Goal: Communication & Community: Answer question/provide support

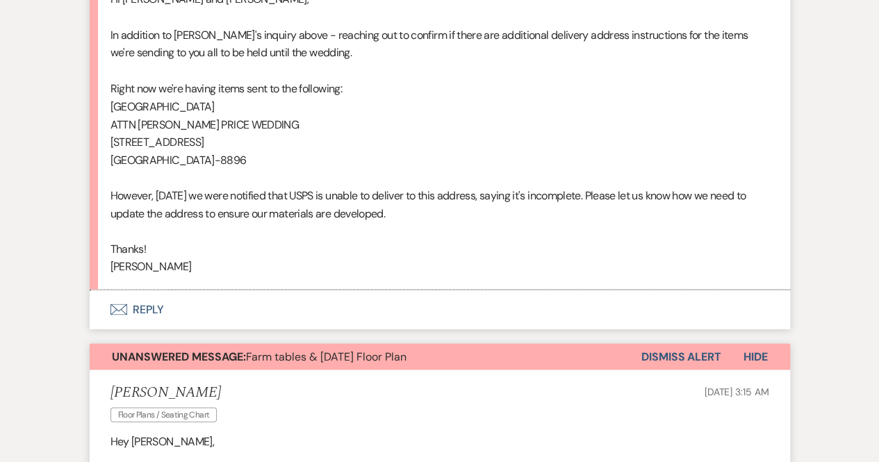
scroll to position [46033, 0]
click at [379, 258] on p "Thanks!" at bounding box center [439, 249] width 659 height 18
click at [127, 329] on button "Envelope Reply" at bounding box center [440, 309] width 700 height 39
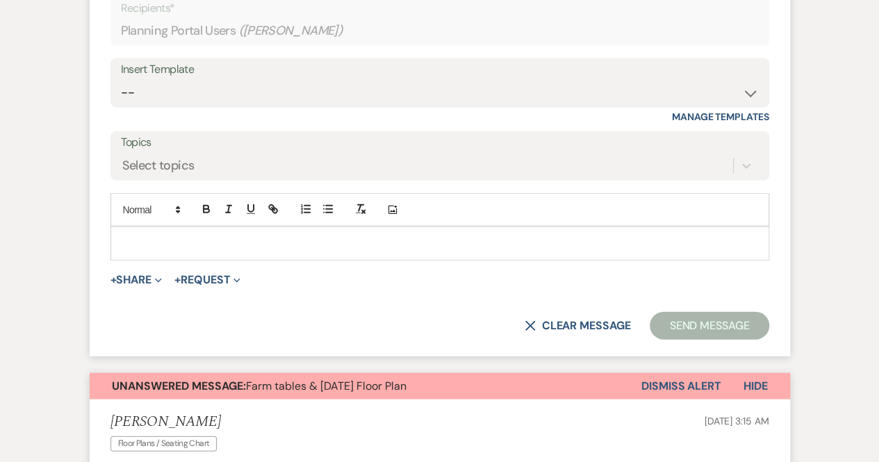
scroll to position [46378, 0]
click at [126, 259] on div at bounding box center [439, 243] width 657 height 32
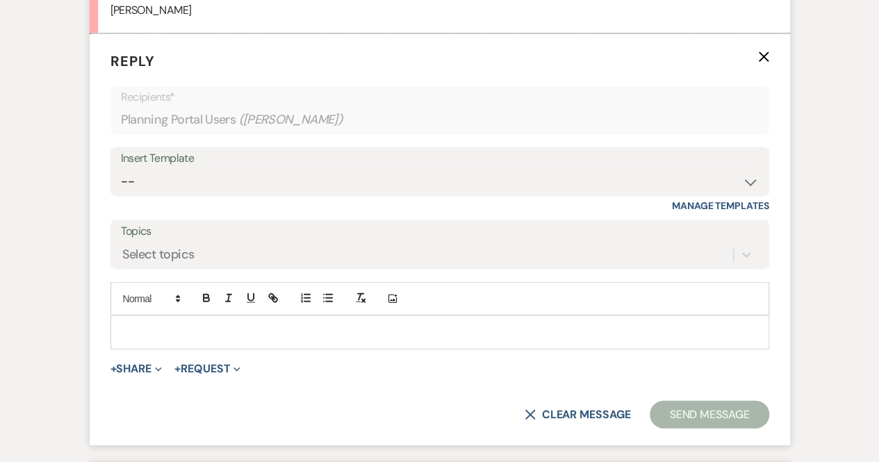
scroll to position [46308, 0]
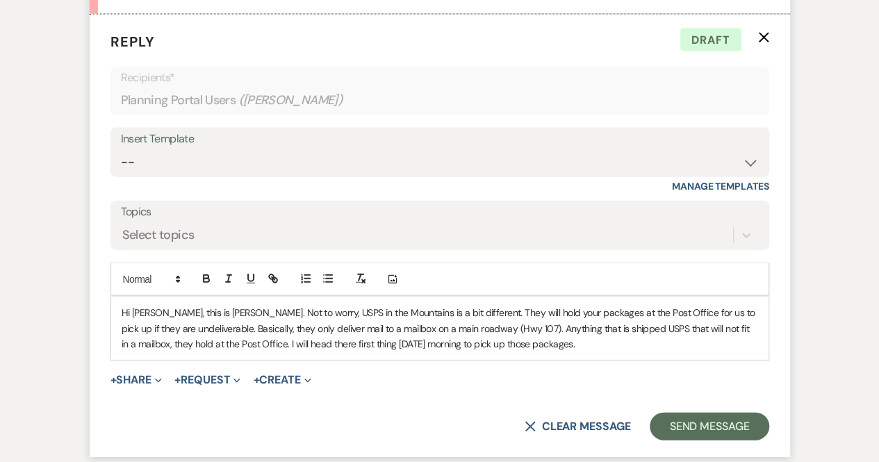
click at [119, 360] on div "Hi [PERSON_NAME], this is [PERSON_NAME]. Not to worry, USPS in the Mountains is…" at bounding box center [439, 328] width 657 height 63
click at [311, 352] on p "Hi [PERSON_NAME], this is [PERSON_NAME]. Not to worry, USPS in the Mountains is…" at bounding box center [440, 328] width 636 height 47
click at [641, 352] on p "Hi [PERSON_NAME], this is [PERSON_NAME]. Not to worry, USPS in the Mountains is…" at bounding box center [440, 328] width 636 height 47
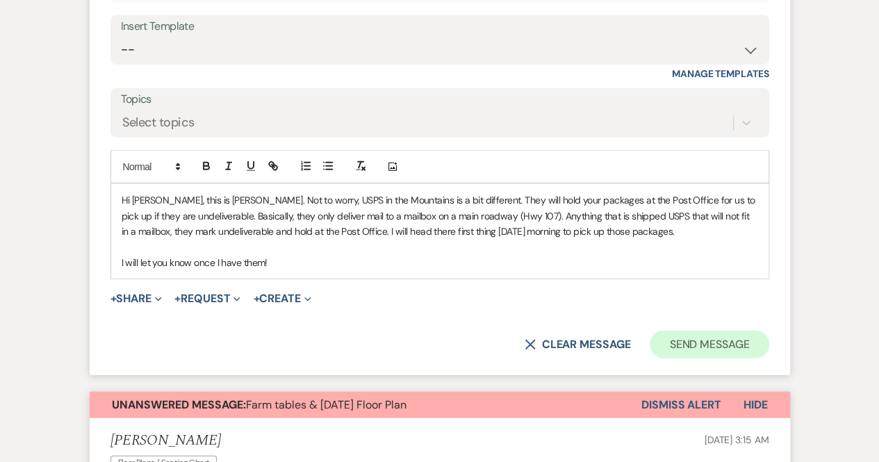
scroll to position [46422, 0]
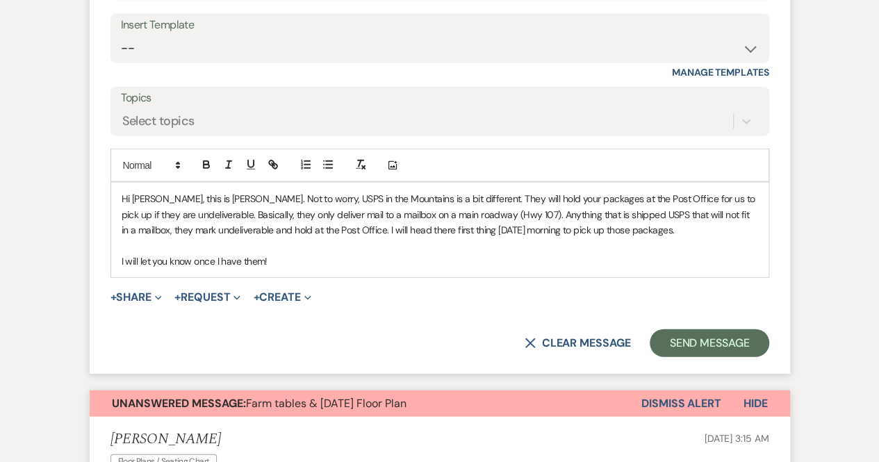
drag, startPoint x: 300, startPoint y: 320, endPoint x: 288, endPoint y: 322, distance: 12.6
click at [288, 269] on p "I will let you know once I have them!" at bounding box center [440, 261] width 636 height 15
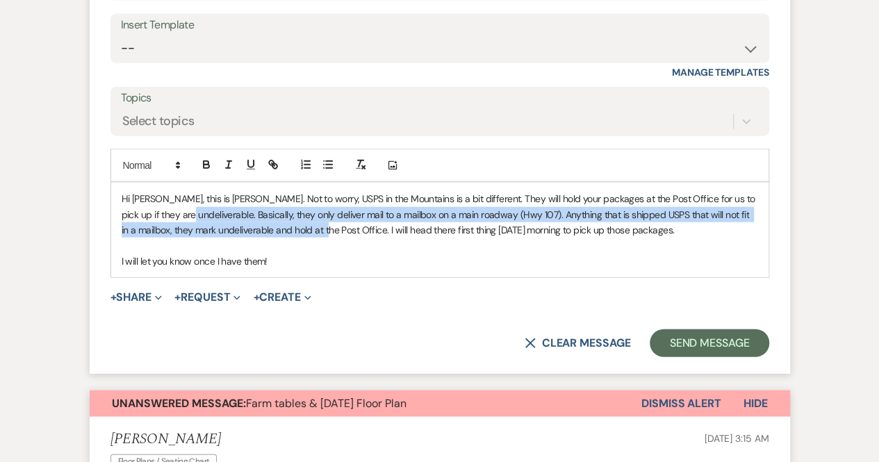
drag, startPoint x: 313, startPoint y: 294, endPoint x: 178, endPoint y: 278, distance: 136.4
click at [178, 238] on p "Hi [PERSON_NAME], this is [PERSON_NAME]. Not to worry, USPS in the Mountains is…" at bounding box center [440, 214] width 636 height 47
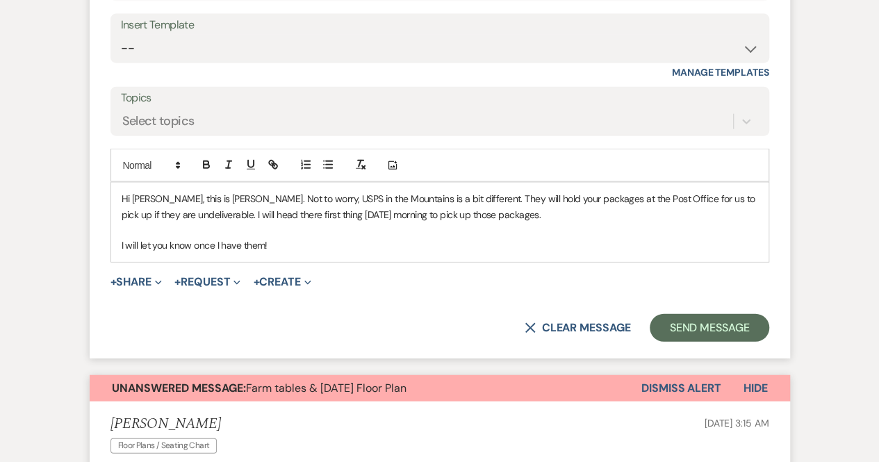
click at [526, 238] on p at bounding box center [440, 229] width 636 height 15
click at [176, 222] on p "Hi [PERSON_NAME], this is [PERSON_NAME]. Not to worry, USPS in the Mountains is…" at bounding box center [440, 206] width 636 height 31
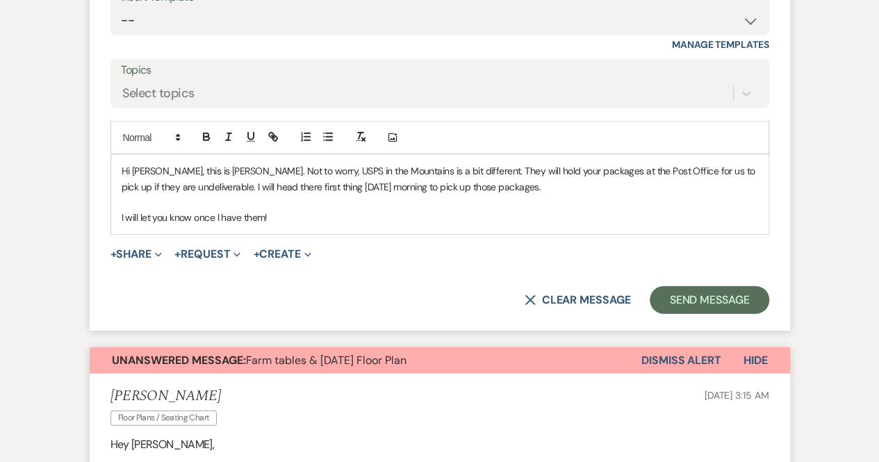
scroll to position [46454, 0]
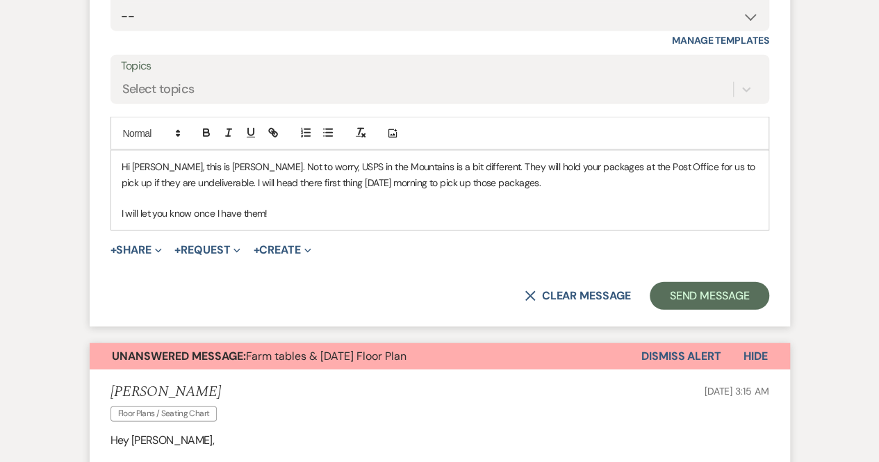
click at [179, 190] on p "Hi [PERSON_NAME], this is [PERSON_NAME]. Not to worry, USPS in the Mountains is…" at bounding box center [440, 174] width 636 height 31
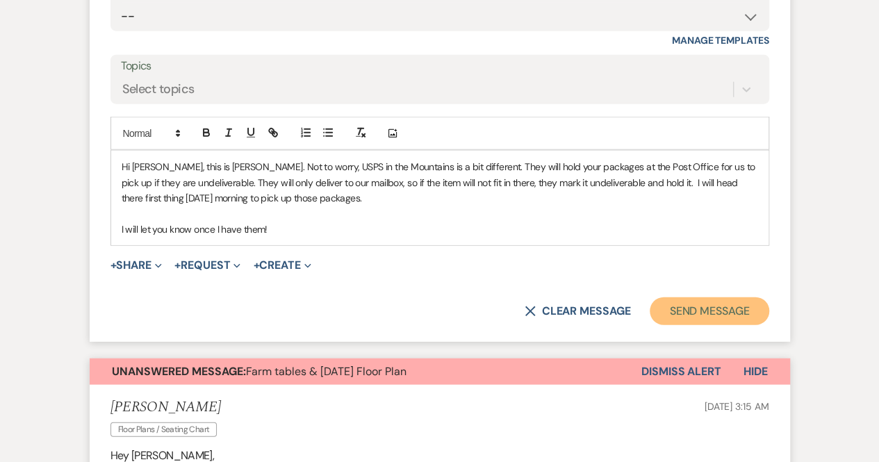
click at [698, 325] on button "Send Message" at bounding box center [709, 311] width 119 height 28
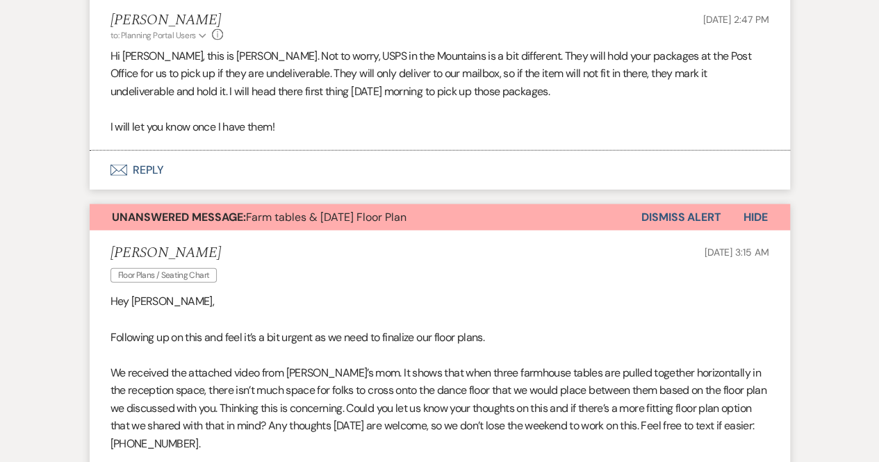
scroll to position [46369, 0]
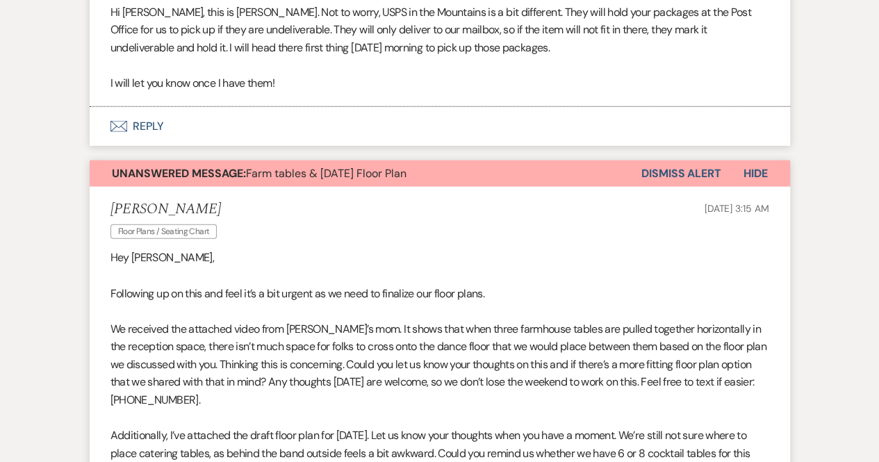
click at [147, 146] on button "Envelope Reply" at bounding box center [440, 126] width 700 height 39
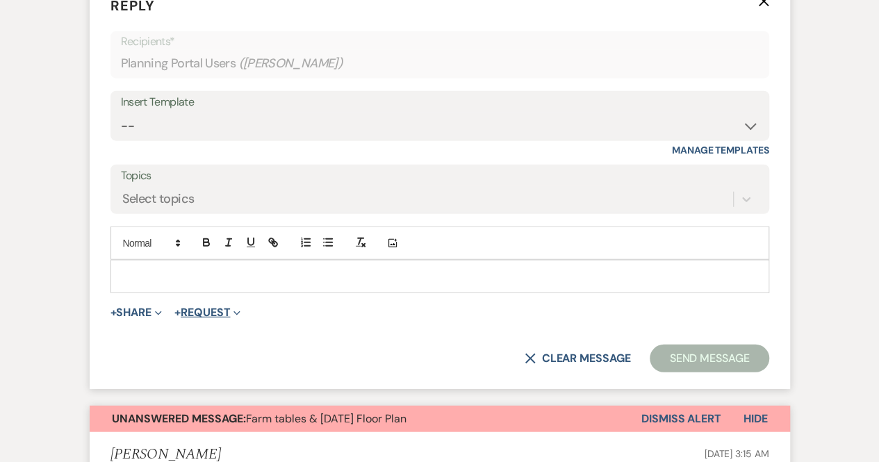
scroll to position [46498, 0]
click at [165, 292] on div at bounding box center [439, 276] width 657 height 32
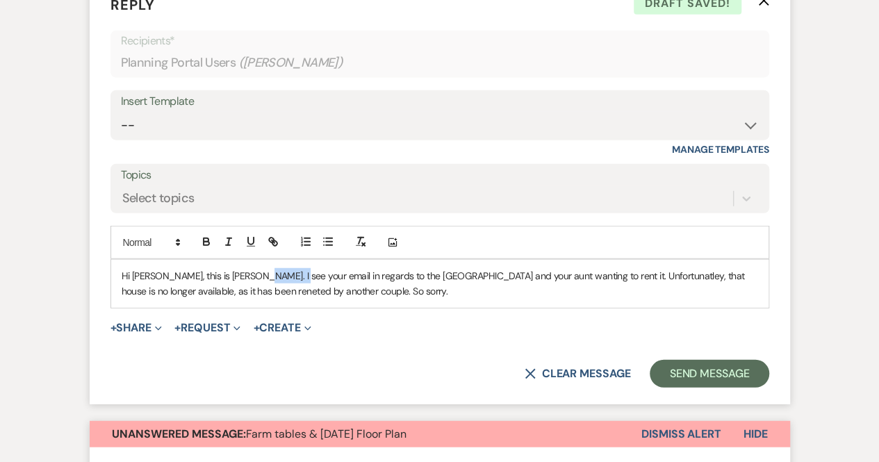
drag, startPoint x: 283, startPoint y: 338, endPoint x: 244, endPoint y: 338, distance: 39.6
click at [244, 299] on p "Hi [PERSON_NAME], this is [PERSON_NAME]. I see your email in regards to the [GE…" at bounding box center [440, 283] width 636 height 31
click at [327, 299] on p "Hi [PERSON_NAME], this is [PERSON_NAME]. I see you sent an email in [DATE] in r…" at bounding box center [440, 283] width 636 height 31
drag, startPoint x: 358, startPoint y: 337, endPoint x: 318, endPoint y: 336, distance: 39.6
click at [318, 299] on p "Hi [PERSON_NAME], this is [PERSON_NAME]. I see you sent an email [DATE] in rega…" at bounding box center [440, 283] width 636 height 31
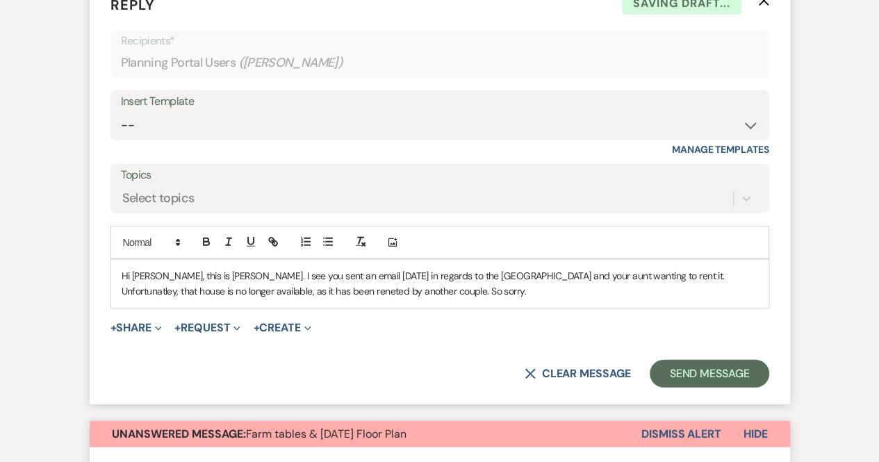
click at [452, 299] on p "Hi [PERSON_NAME], this is [PERSON_NAME]. I see you sent an email [DATE] in rega…" at bounding box center [440, 283] width 636 height 31
click at [513, 299] on p "Hi [PERSON_NAME], this is [PERSON_NAME]. I see you sent an email [DATE] in rega…" at bounding box center [440, 283] width 636 height 31
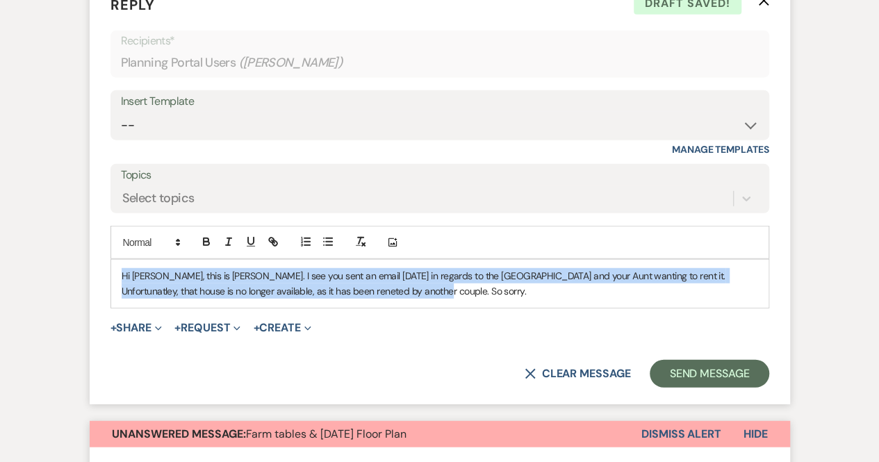
drag, startPoint x: 379, startPoint y: 352, endPoint x: 111, endPoint y: 333, distance: 268.1
click at [111, 308] on div "Hi [PERSON_NAME], this is [PERSON_NAME]. I see you sent an email [DATE] in rega…" at bounding box center [439, 284] width 657 height 48
copy p "Hi [PERSON_NAME], this is [PERSON_NAME]. I see you sent an email [DATE] in rega…"
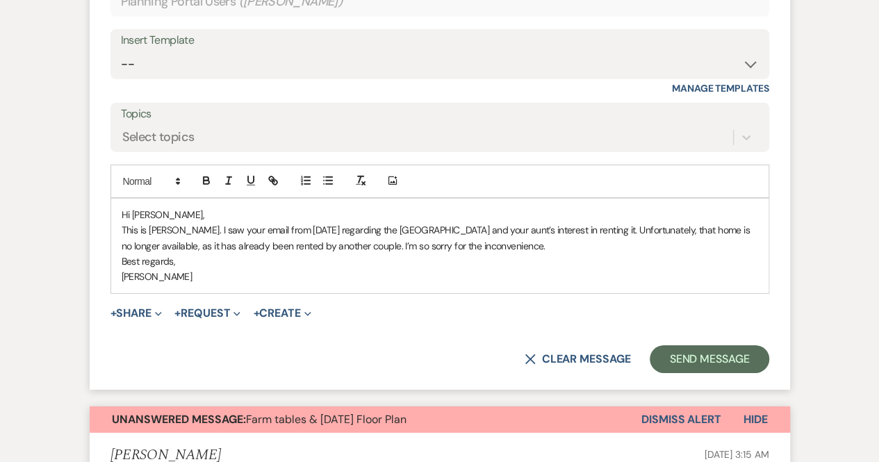
scroll to position [46825, 0]
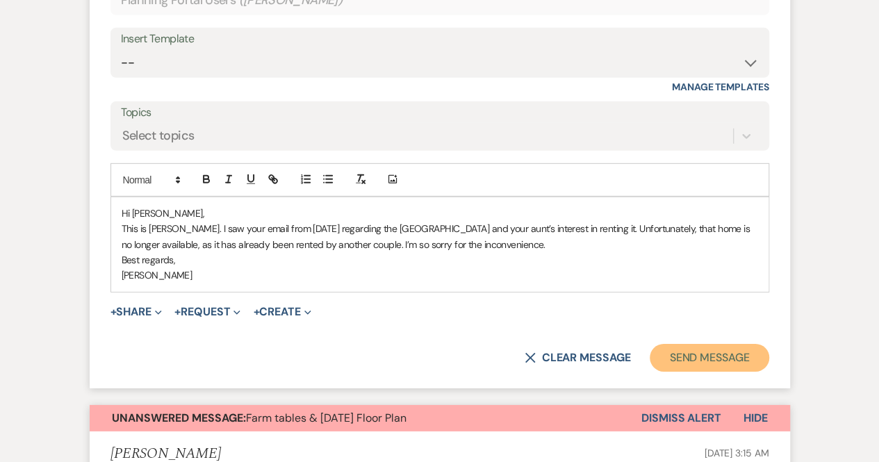
click at [711, 372] on button "Send Message" at bounding box center [709, 358] width 119 height 28
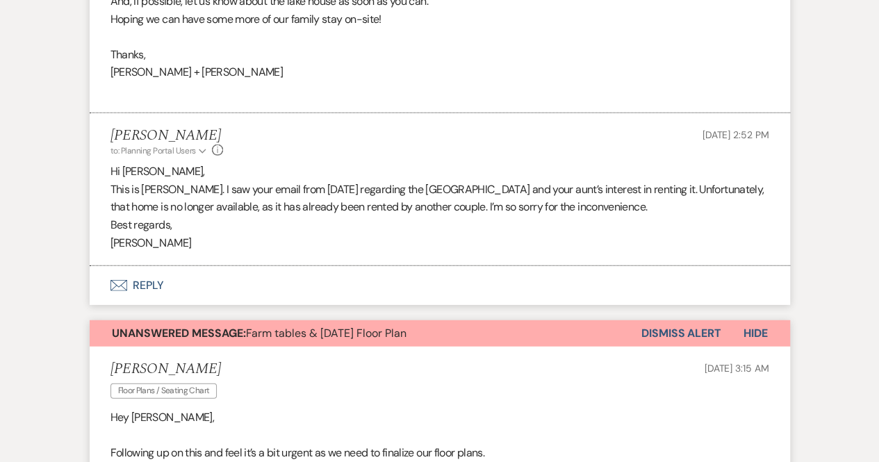
scroll to position [46650, 0]
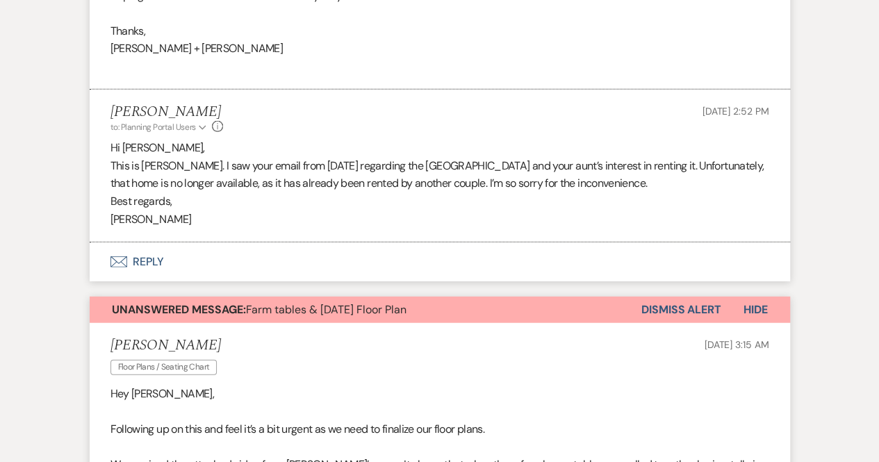
click at [149, 281] on button "Envelope Reply" at bounding box center [440, 261] width 700 height 39
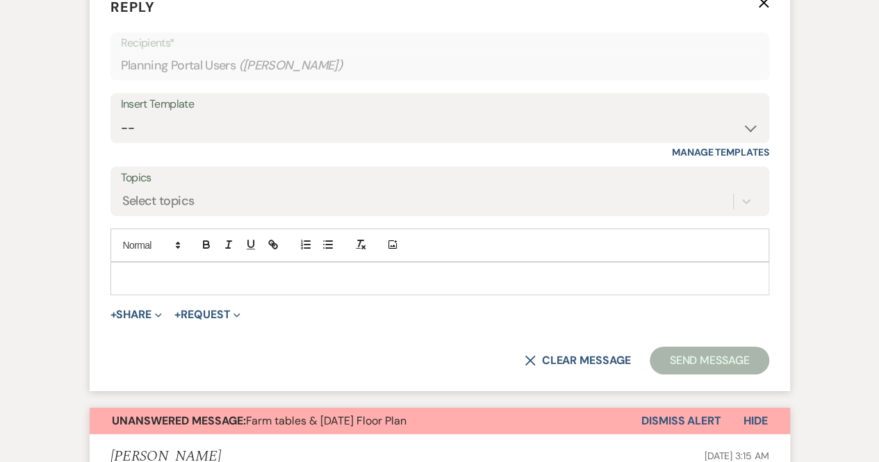
scroll to position [46920, 0]
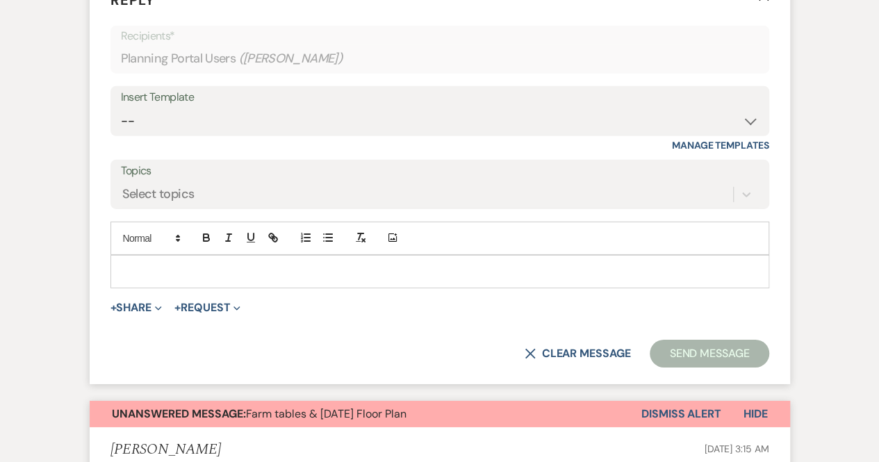
click at [149, 288] on div at bounding box center [439, 272] width 657 height 32
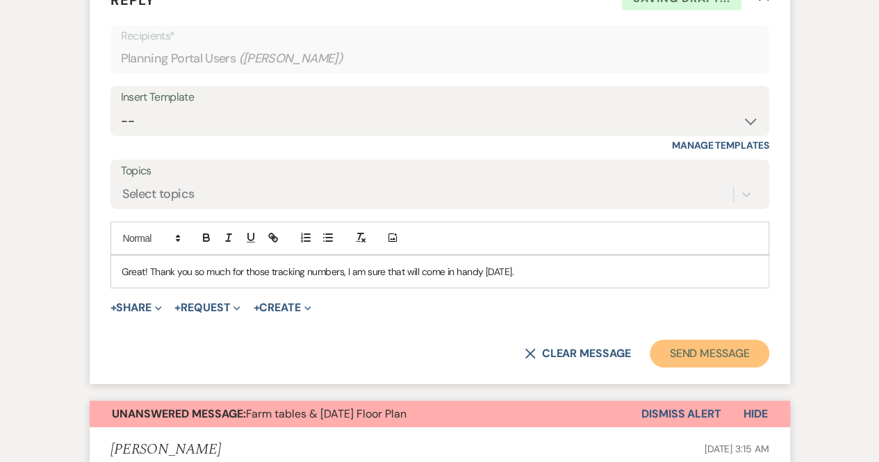
click at [697, 368] on button "Send Message" at bounding box center [709, 354] width 119 height 28
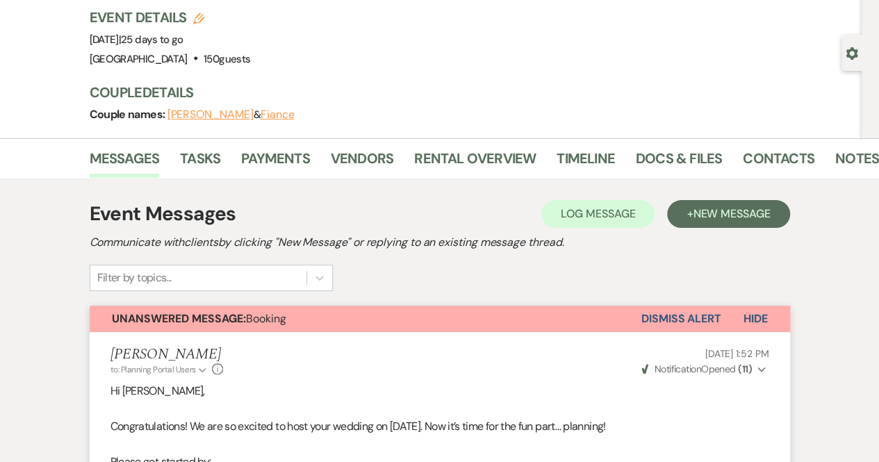
scroll to position [96, 0]
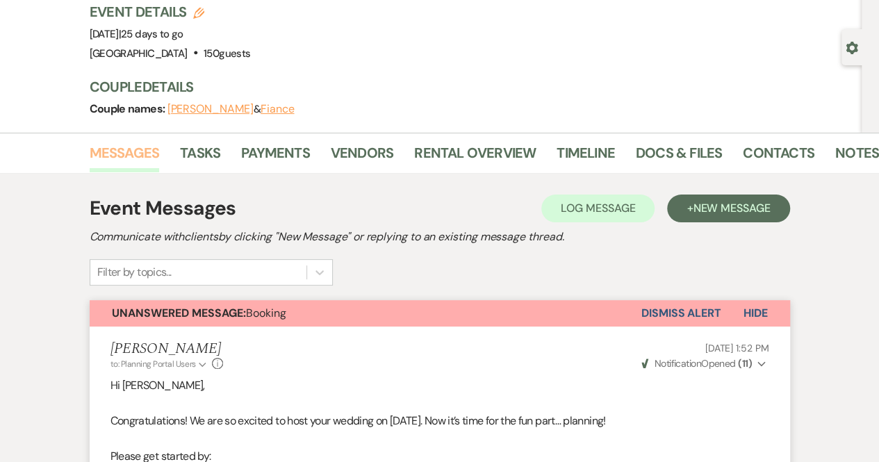
click at [115, 149] on link "Messages" at bounding box center [125, 157] width 70 height 31
